Goal: Task Accomplishment & Management: Manage account settings

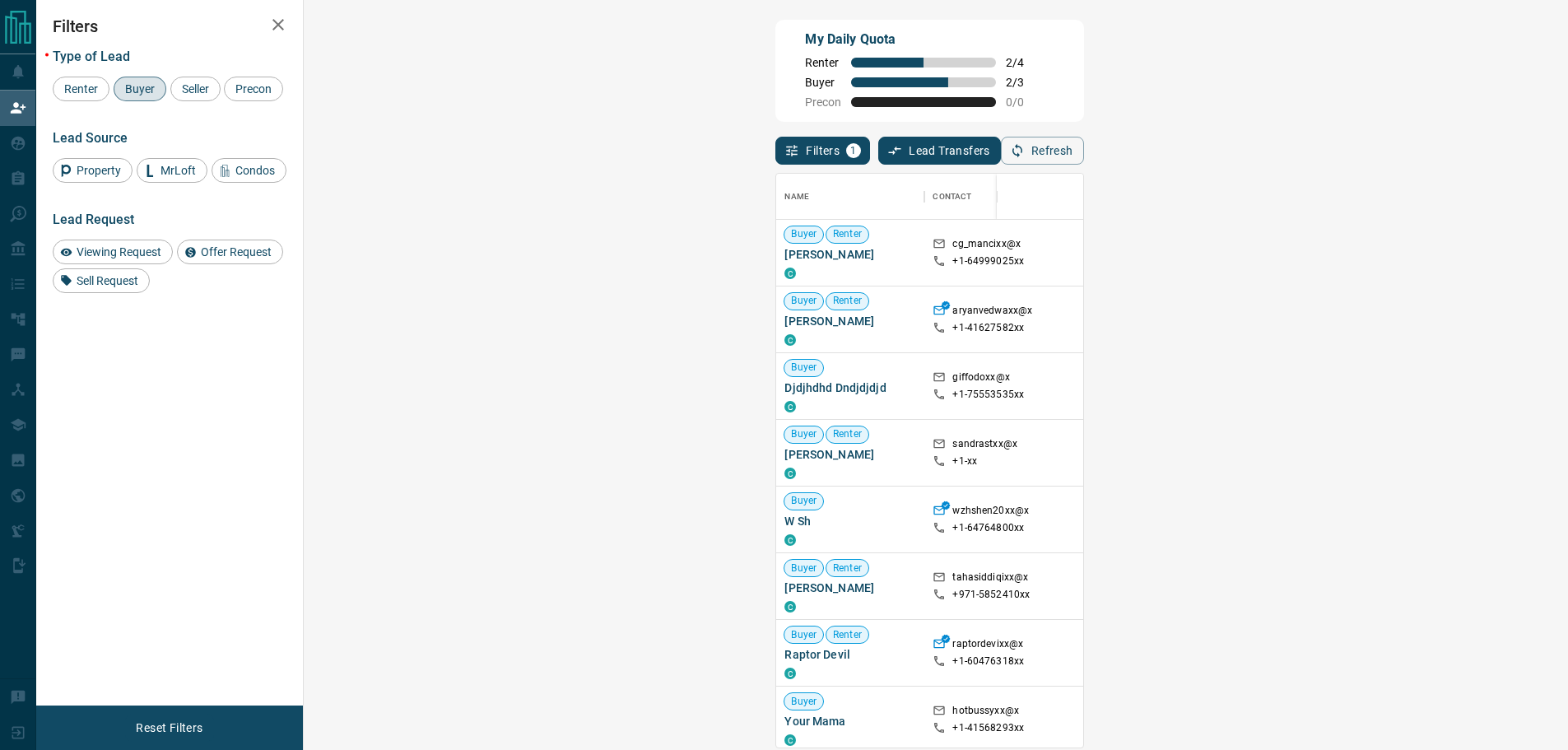
scroll to position [561, 1217]
click at [70, 97] on div "Renter" at bounding box center [81, 89] width 56 height 25
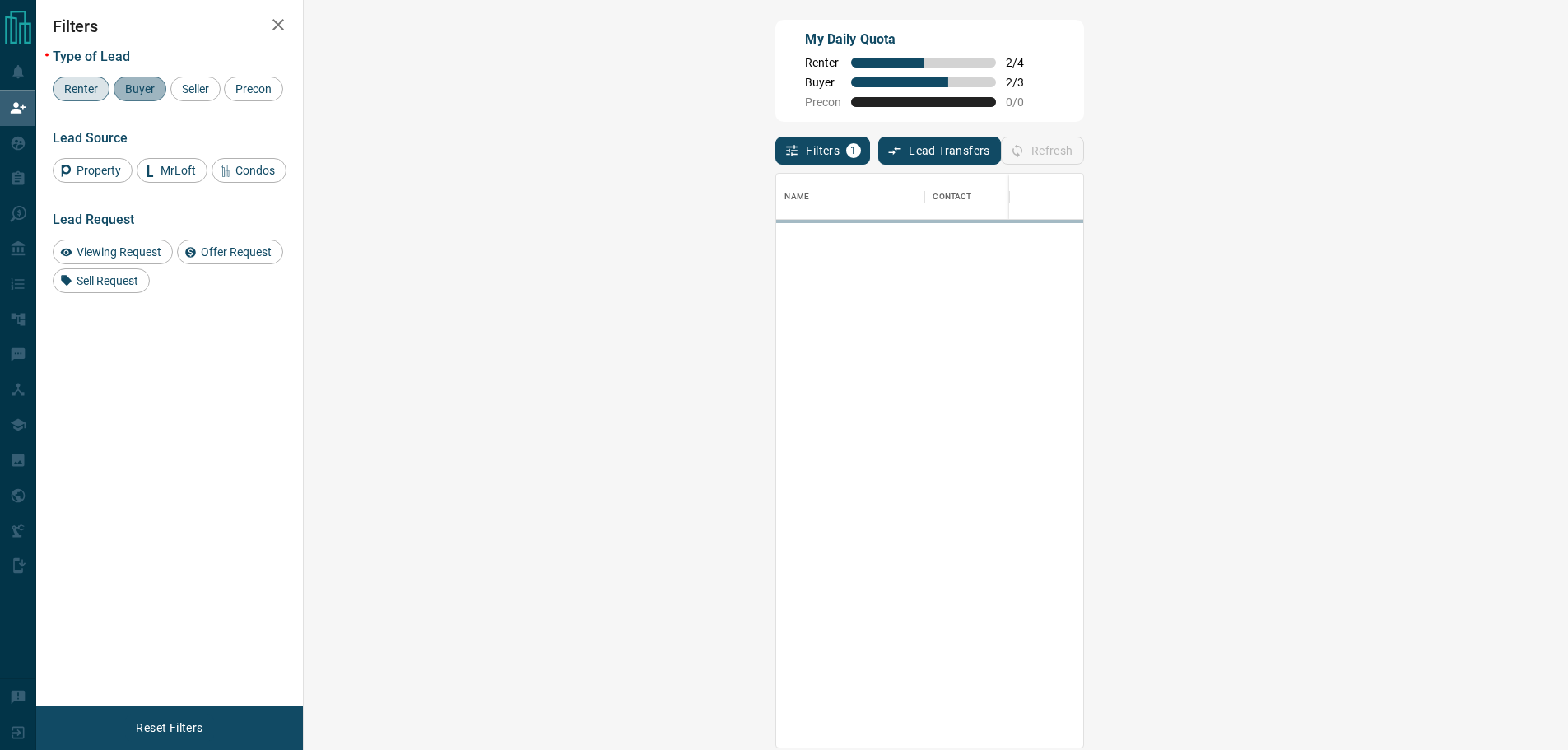
click at [142, 90] on span "Buyer" at bounding box center [140, 89] width 42 height 13
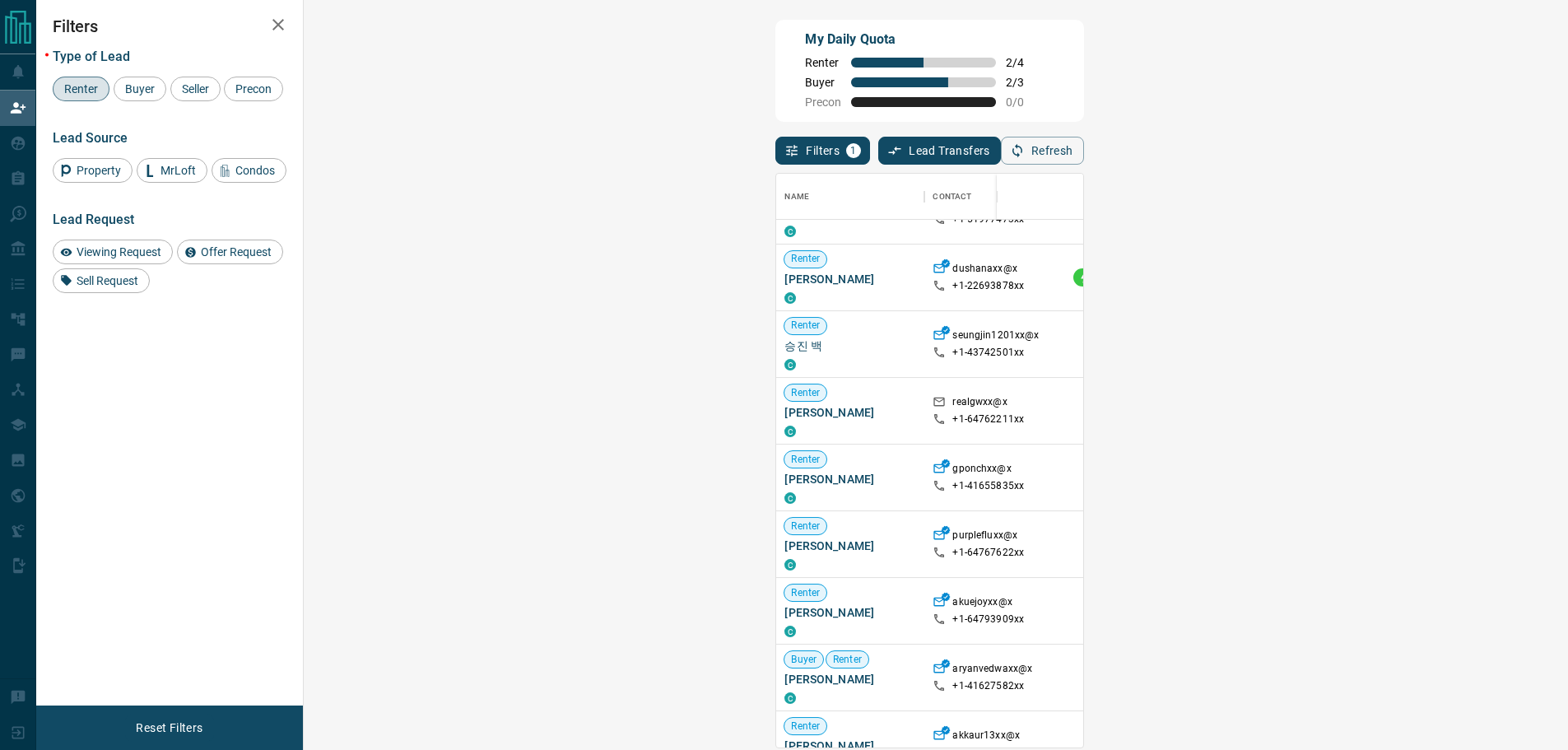
scroll to position [576, 0]
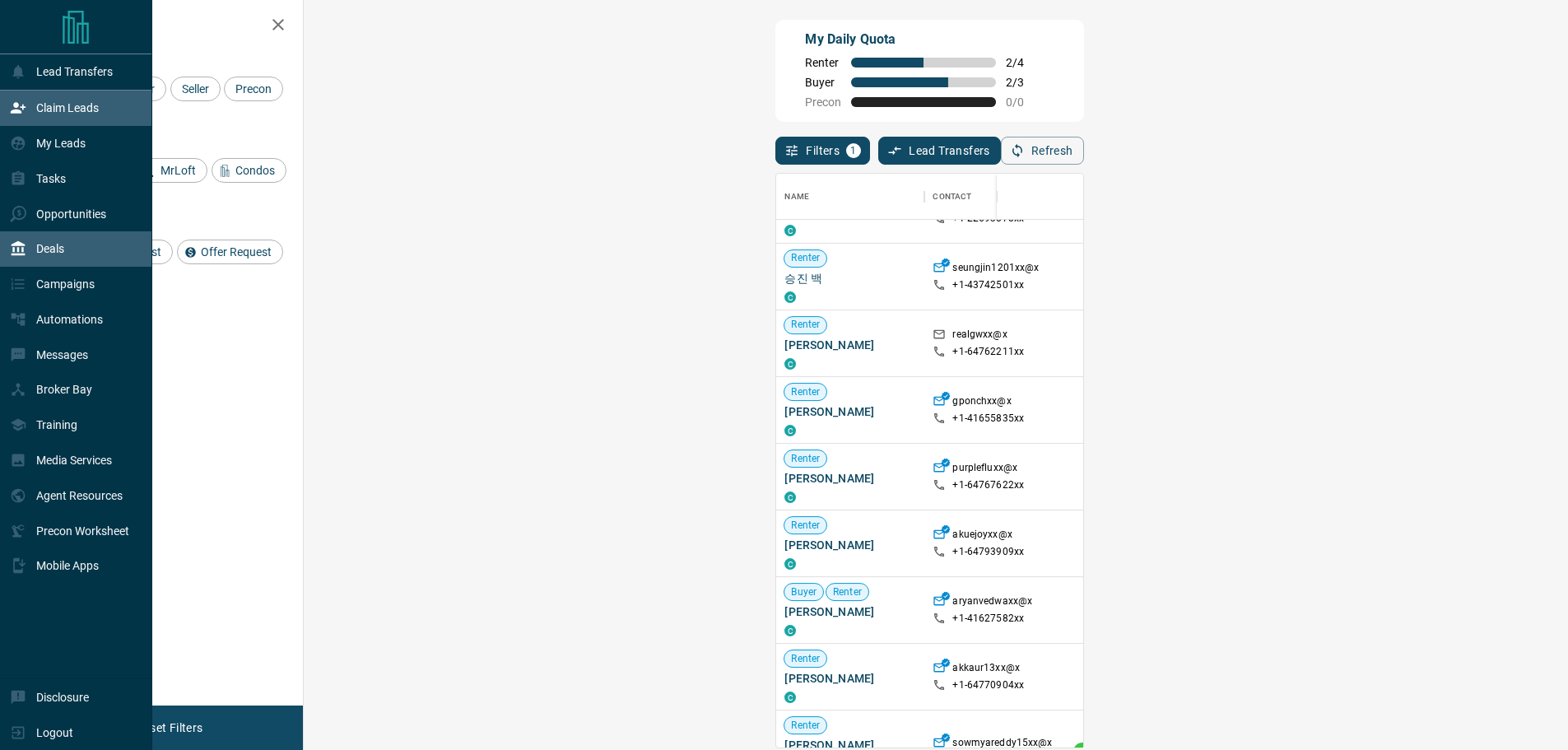
click at [47, 261] on div "Deals" at bounding box center [37, 249] width 54 height 27
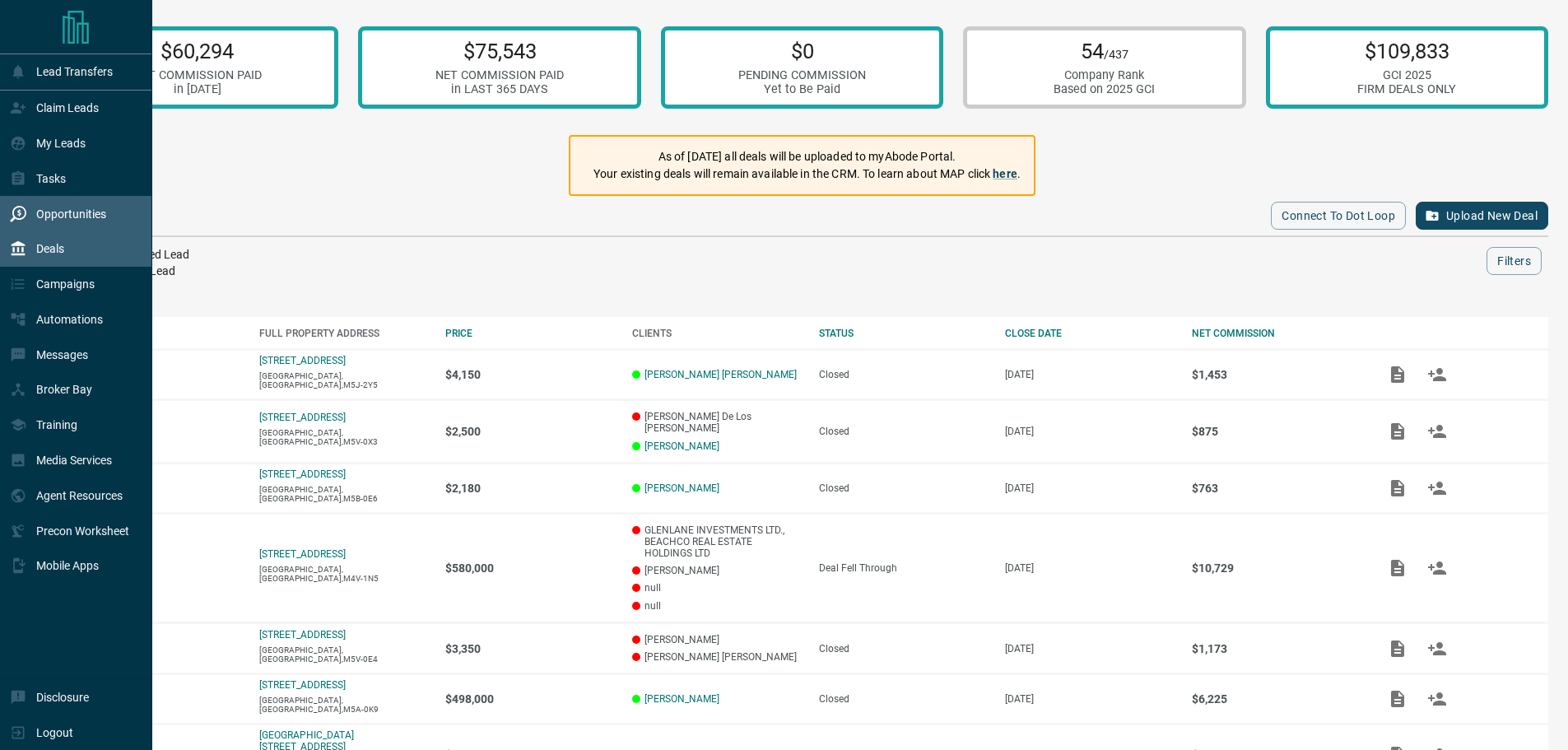
click at [61, 220] on p "Opportunities" at bounding box center [71, 214] width 70 height 13
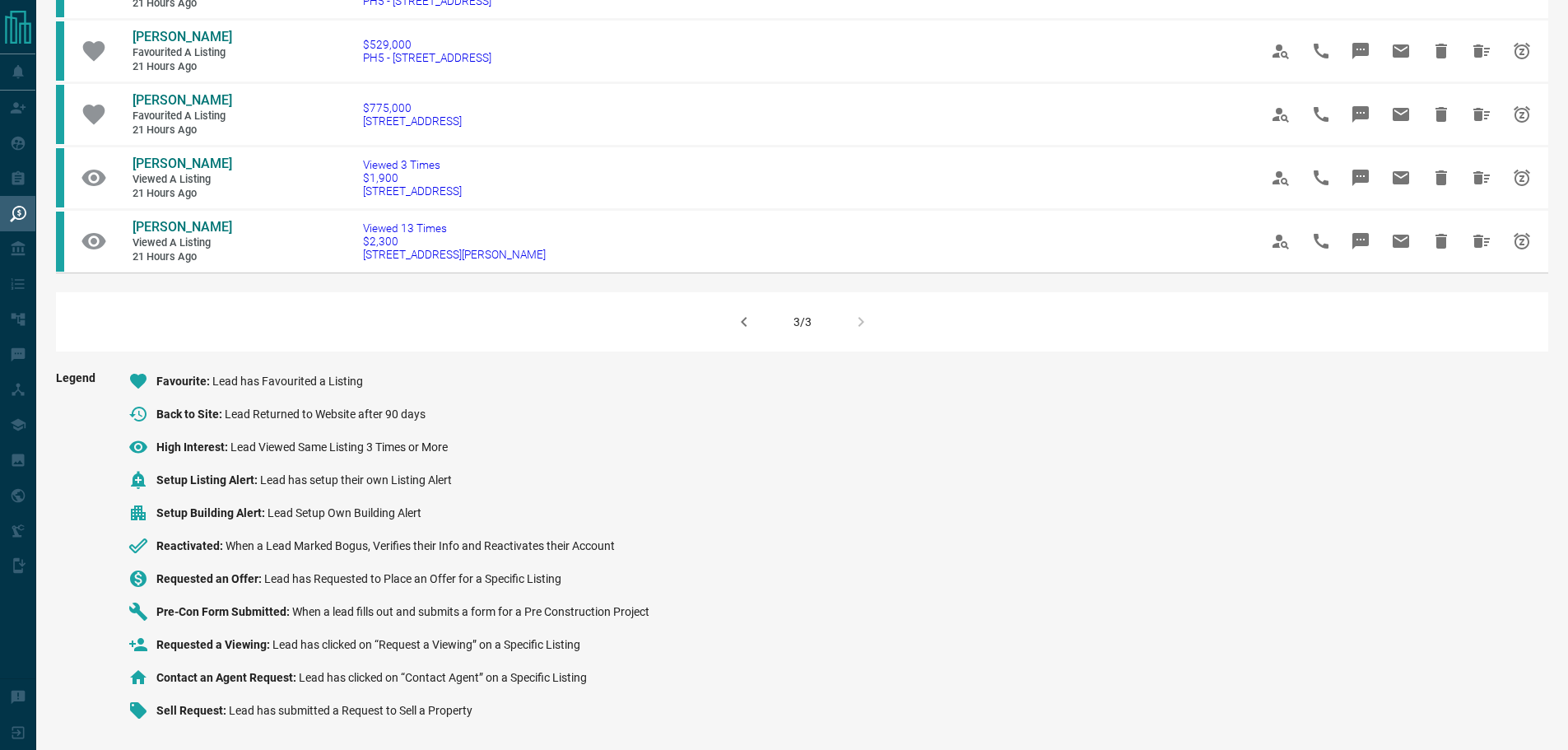
scroll to position [916, 0]
click at [742, 325] on icon "button" at bounding box center [745, 322] width 20 height 20
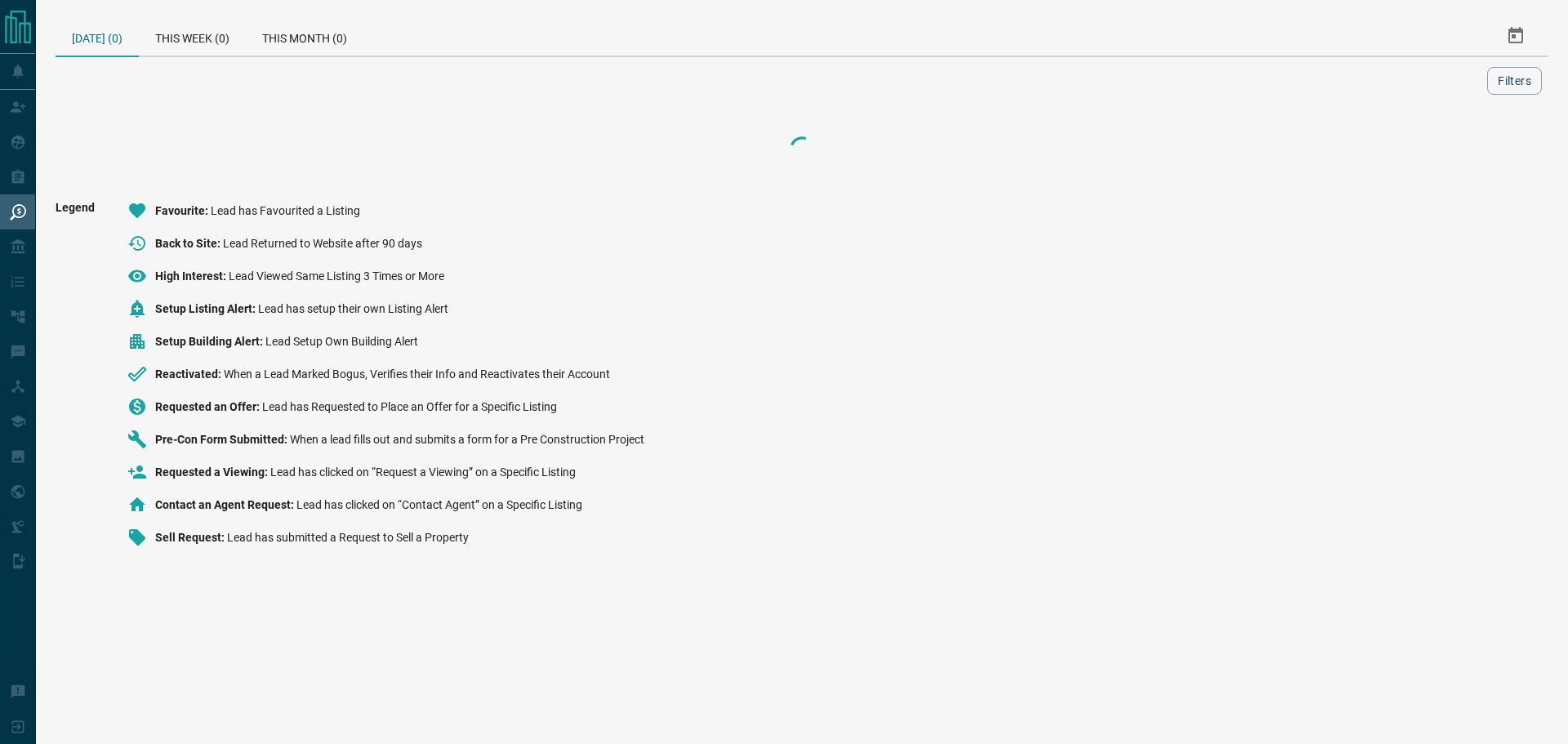
click at [736, 322] on div "Legend Favourite Lead has Favourited a Listing Back to Site Lead Returned to We…" at bounding box center [801, 381] width 1493 height 359
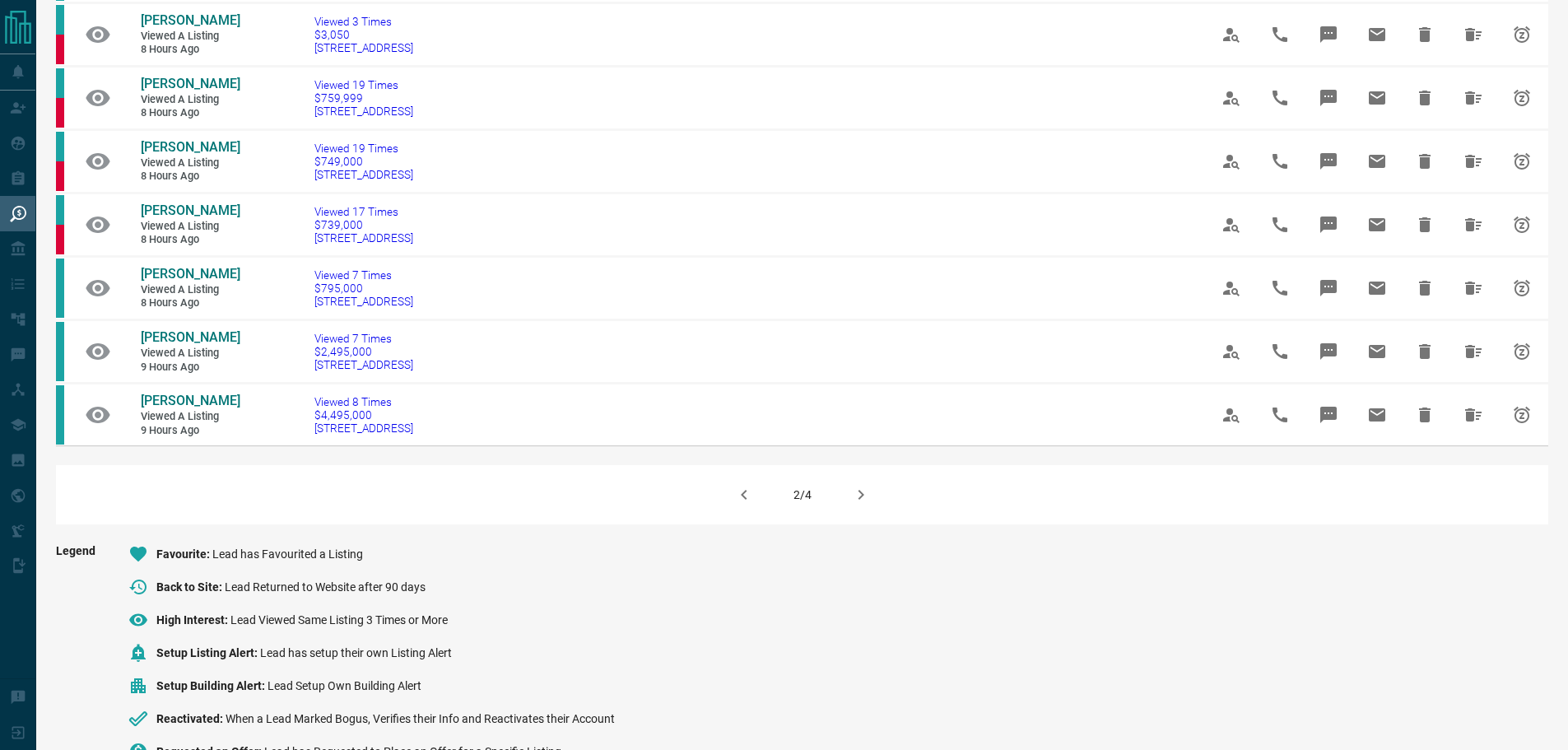
scroll to position [988, 0]
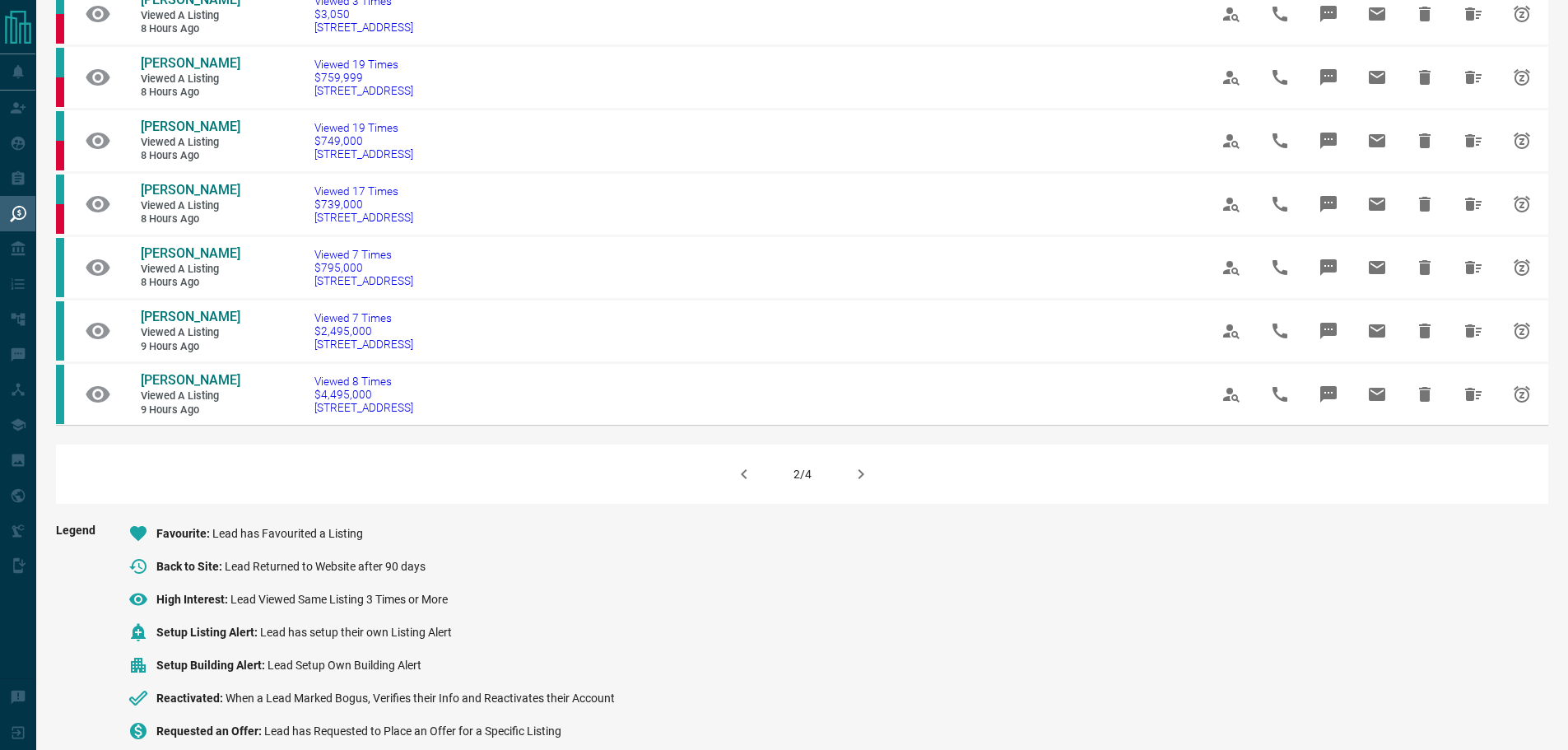
click at [743, 479] on icon "button" at bounding box center [744, 474] width 6 height 10
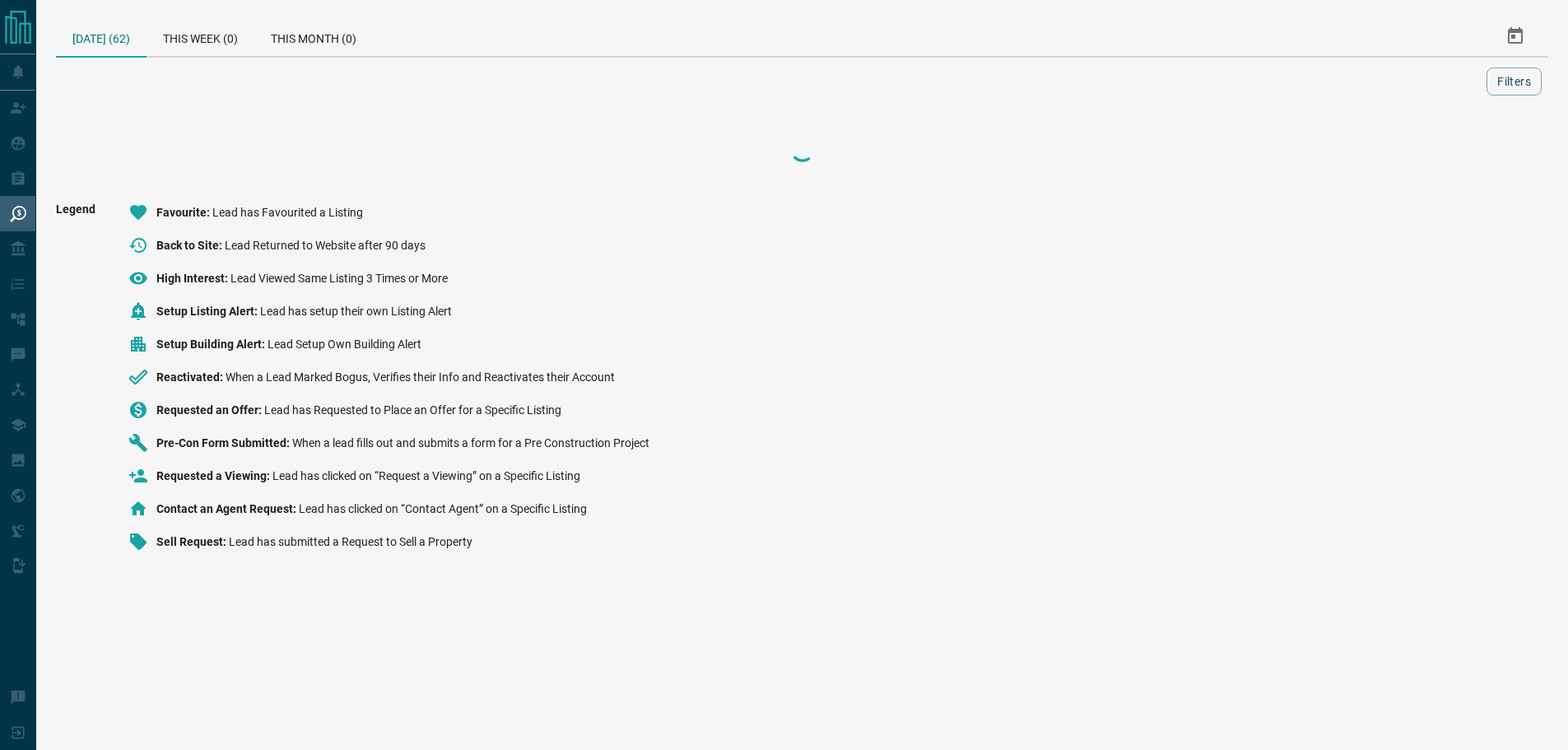
scroll to position [0, 0]
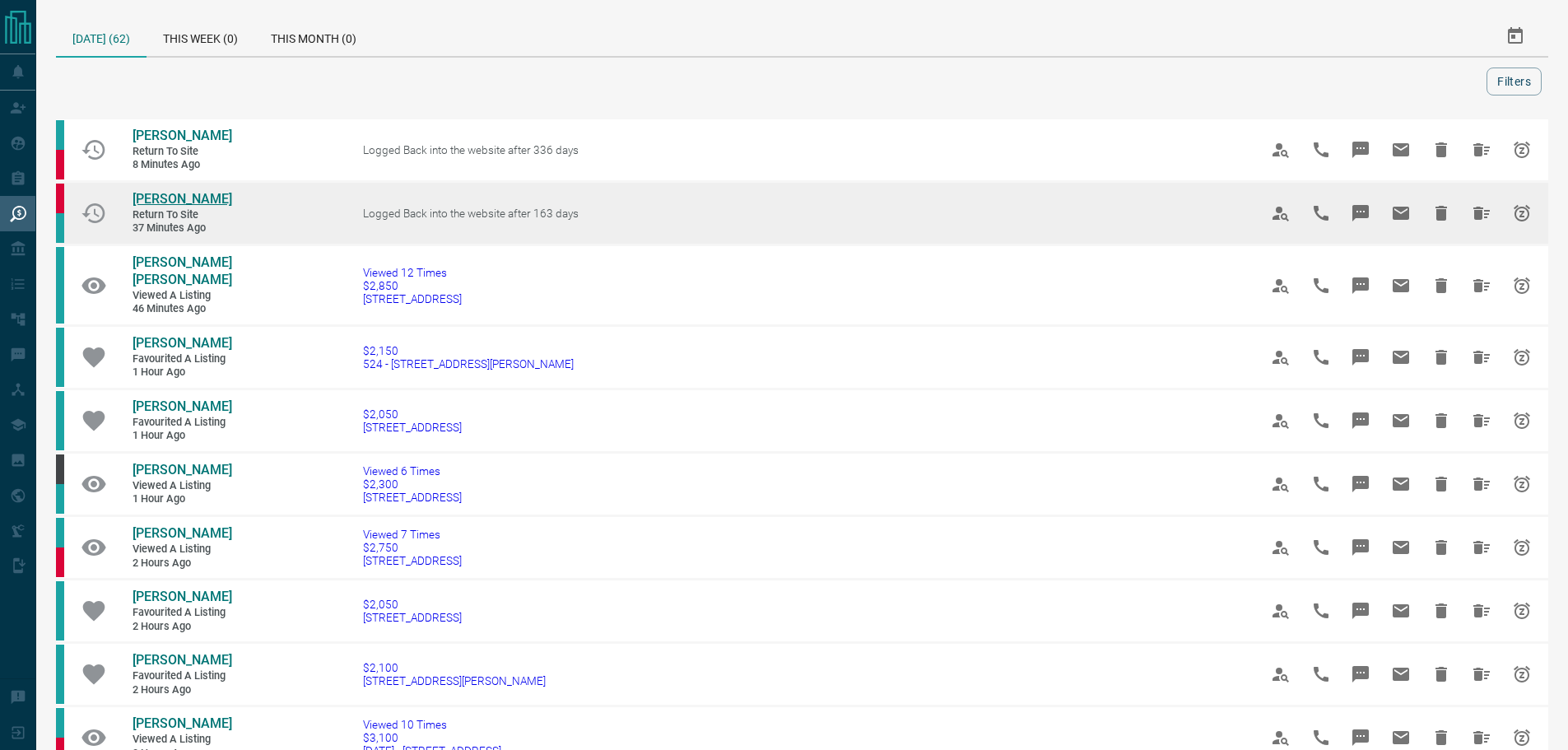
click at [150, 200] on span "[PERSON_NAME]" at bounding box center [183, 199] width 100 height 16
